Goal: Entertainment & Leisure: Consume media (video, audio)

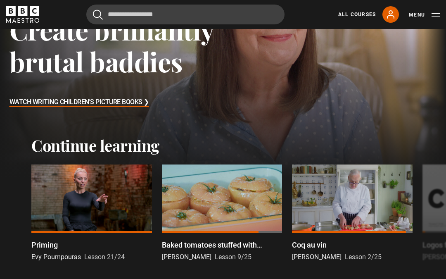
scroll to position [99, 0]
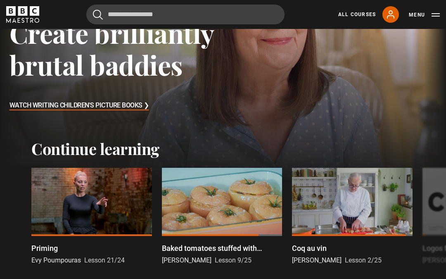
click at [105, 201] on div at bounding box center [91, 202] width 121 height 68
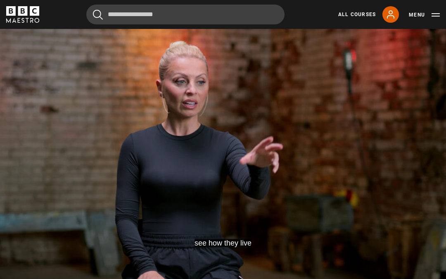
scroll to position [404, 0]
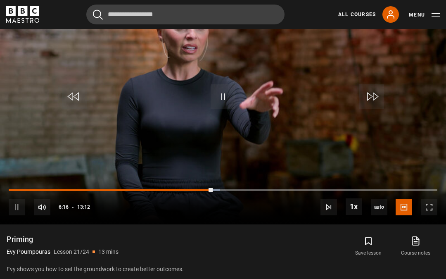
click at [213, 189] on div "06:16" at bounding box center [111, 190] width 204 height 2
click at [222, 189] on div "08:15" at bounding box center [115, 190] width 213 height 2
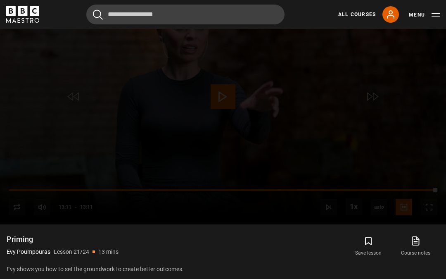
click at [428, 192] on div "Lesson Completed Up next Be genuine Cancel Do you want to save this lesson? Sav…" at bounding box center [223, 98] width 446 height 251
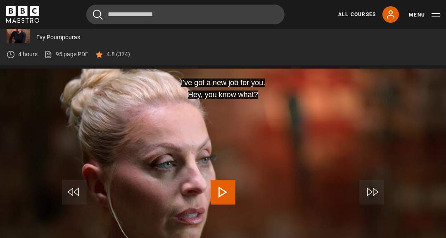
scroll to position [376, 0]
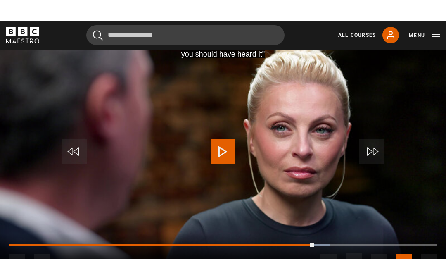
scroll to position [376, 0]
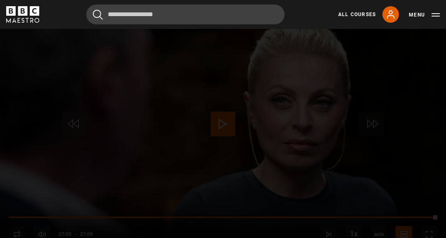
click at [230, 128] on div "Lesson Completed Up next Conclusion Cancel Do you want to save this lesson? Sav…" at bounding box center [223, 125] width 446 height 251
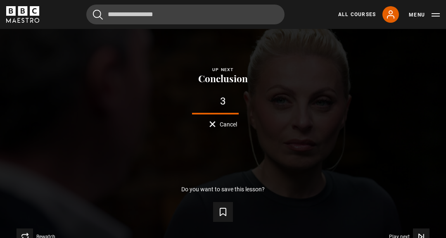
click at [153, 154] on div "Lesson Completed Up next Conclusion 3 Cancel Do you want to save this lesson? S…" at bounding box center [223, 125] width 446 height 251
click at [154, 164] on div "Lesson Completed Up next Conclusion 2 Cancel Do you want to save this lesson? S…" at bounding box center [223, 125] width 446 height 251
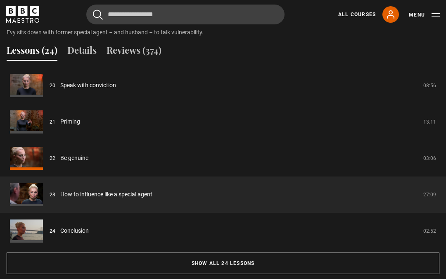
scroll to position [650, 0]
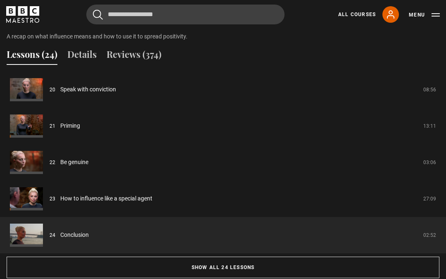
scroll to position [637, 0]
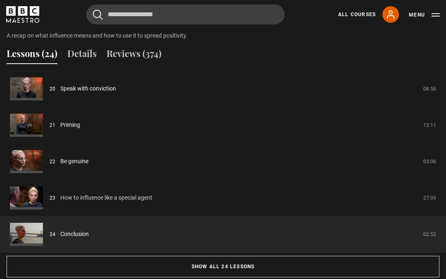
click at [137, 194] on link "How to influence like a special agent" at bounding box center [106, 197] width 92 height 9
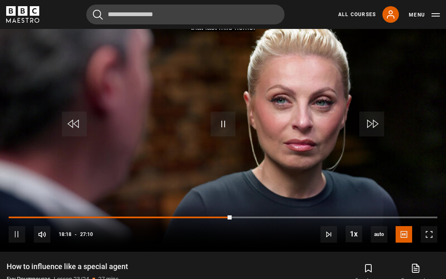
click at [305, 210] on div "10s Skip Back 10 seconds Pause 10s Skip Forward 10 seconds Loaded : 0.00% 13:50…" at bounding box center [223, 229] width 446 height 46
click at [292, 216] on div "20:56" at bounding box center [151, 217] width 284 height 2
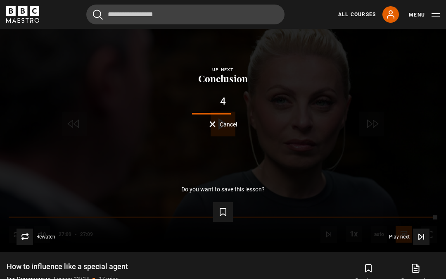
click at [442, 250] on div "Lesson Completed Up next Conclusion 4 Cancel Do you want to save this lesson? S…" at bounding box center [223, 125] width 446 height 251
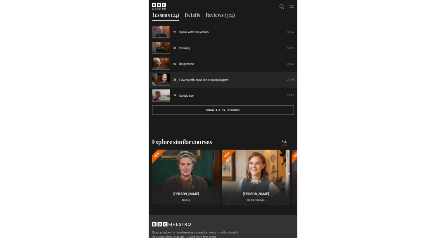
scroll to position [518, 0]
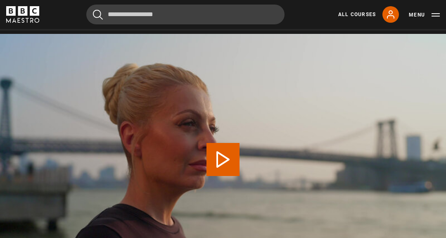
scroll to position [430, 0]
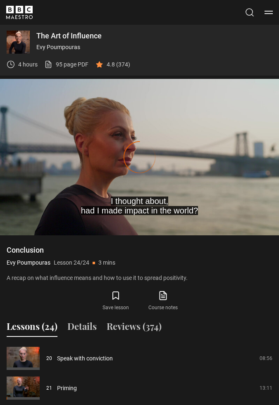
click at [144, 175] on video-js "I thought about, had I made impact in the world? Video Player is loading. Play …" at bounding box center [139, 157] width 279 height 157
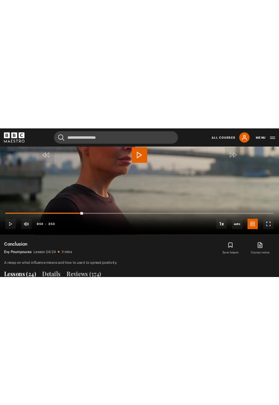
scroll to position [580, 0]
